Goal: Find specific page/section: Find specific page/section

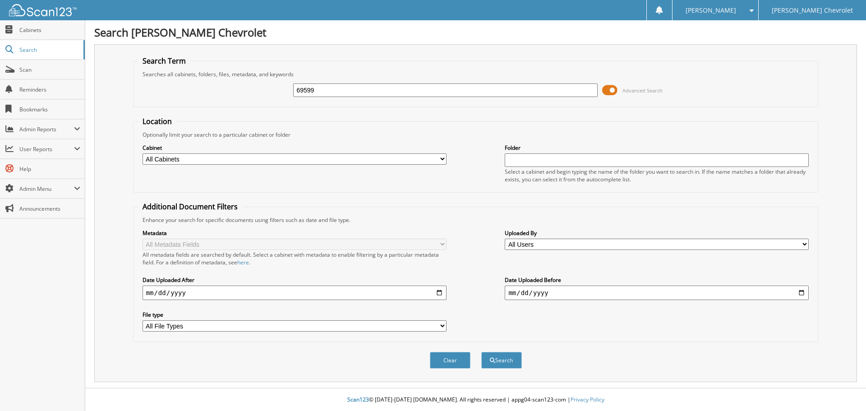
type input "69599"
click at [481, 352] on button "Search" at bounding box center [501, 360] width 41 height 17
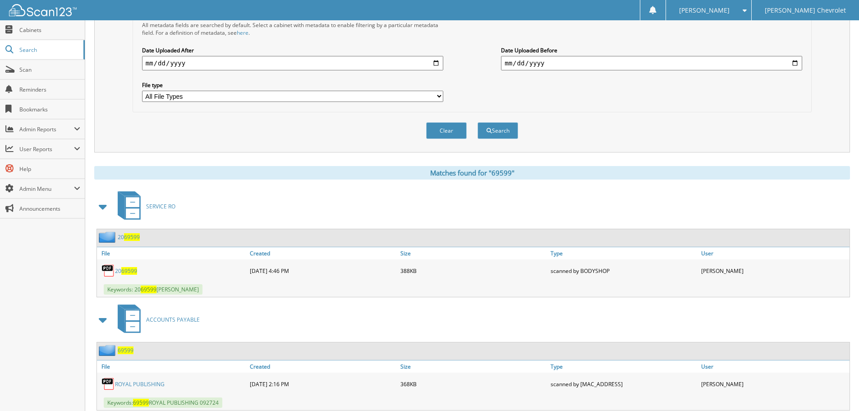
scroll to position [316, 0]
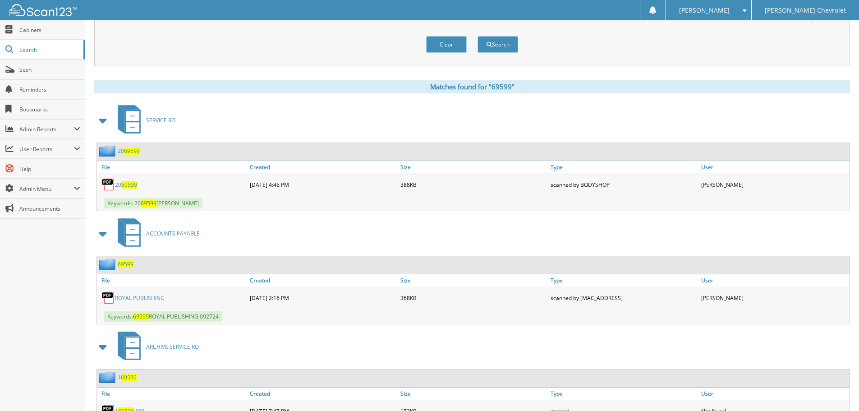
click at [142, 299] on link "ROYAL PUBLISHING" at bounding box center [140, 298] width 50 height 8
